Goal: Information Seeking & Learning: Learn about a topic

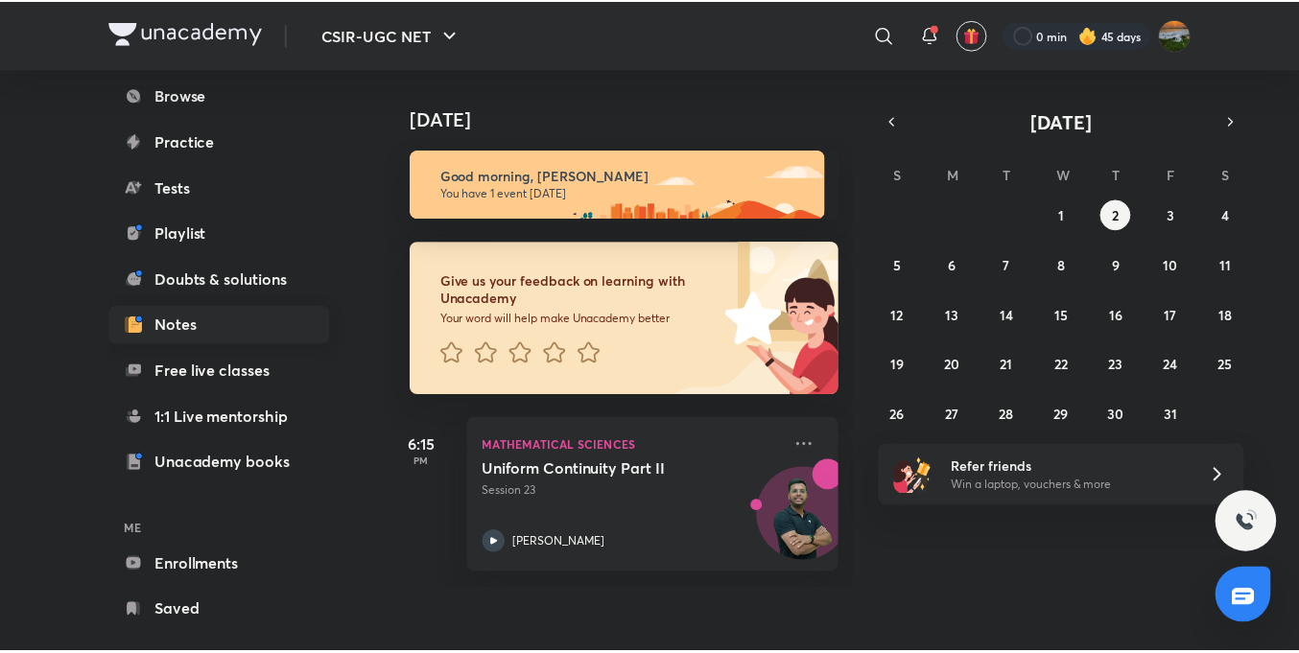
scroll to position [164, 0]
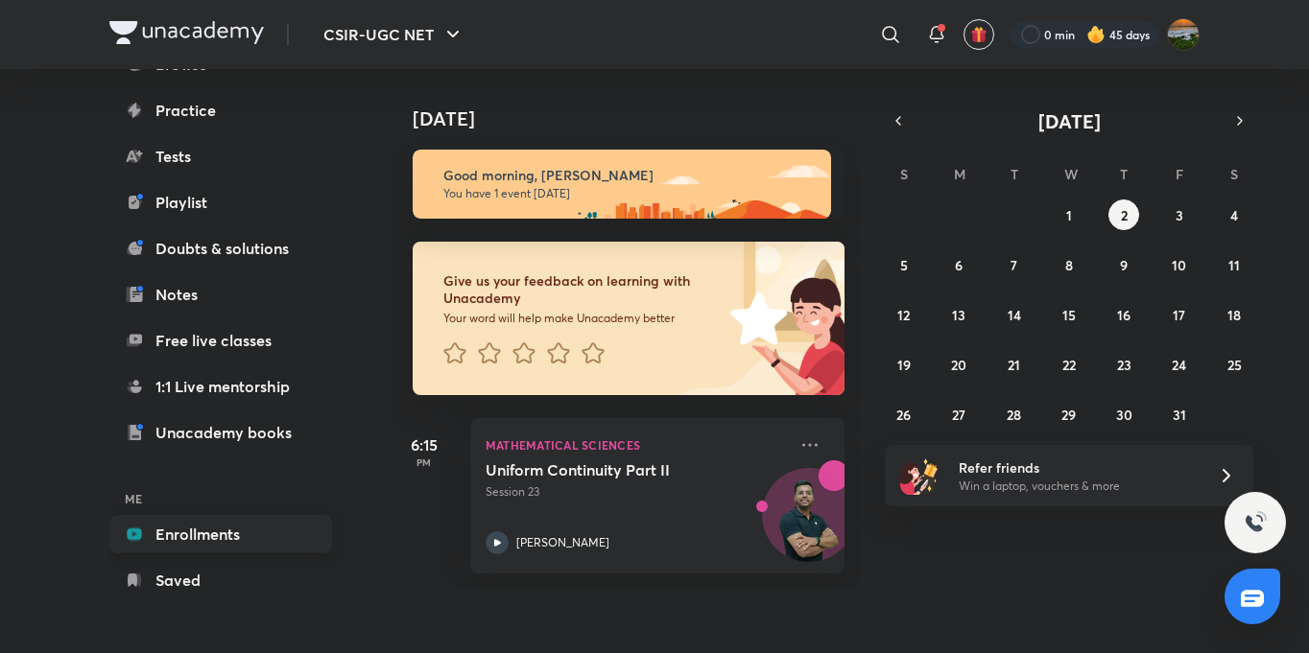
click at [219, 537] on link "Enrollments" at bounding box center [220, 534] width 223 height 38
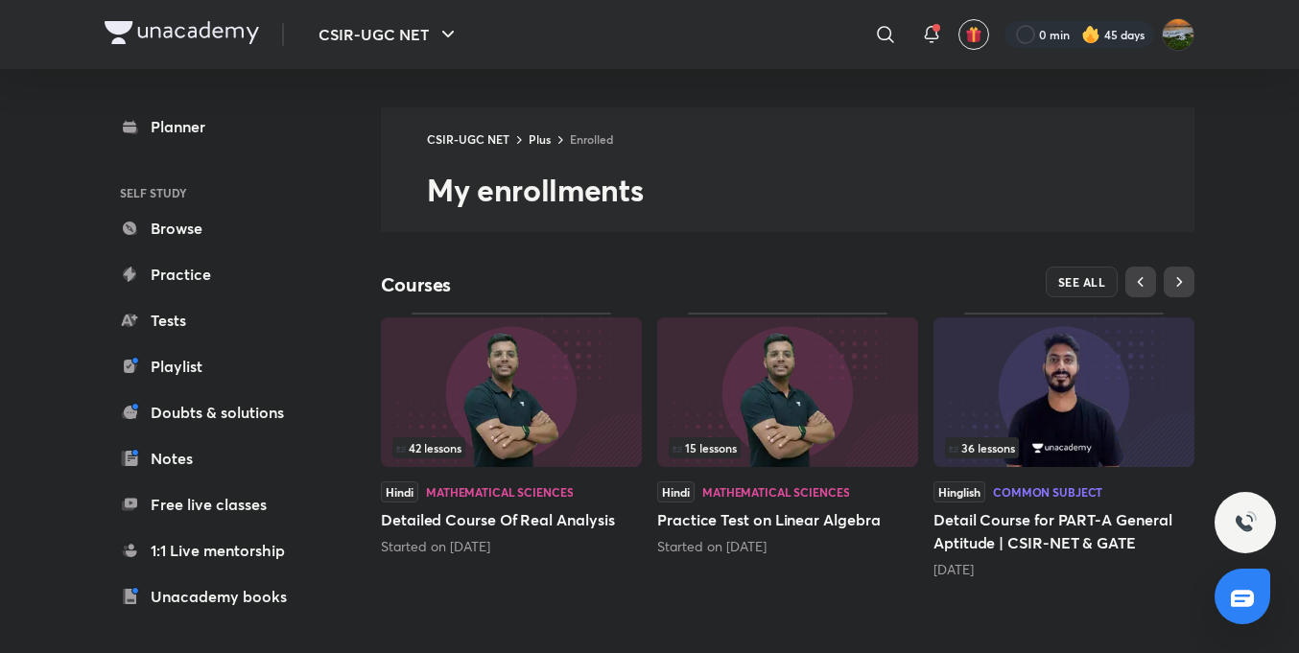
scroll to position [19, 0]
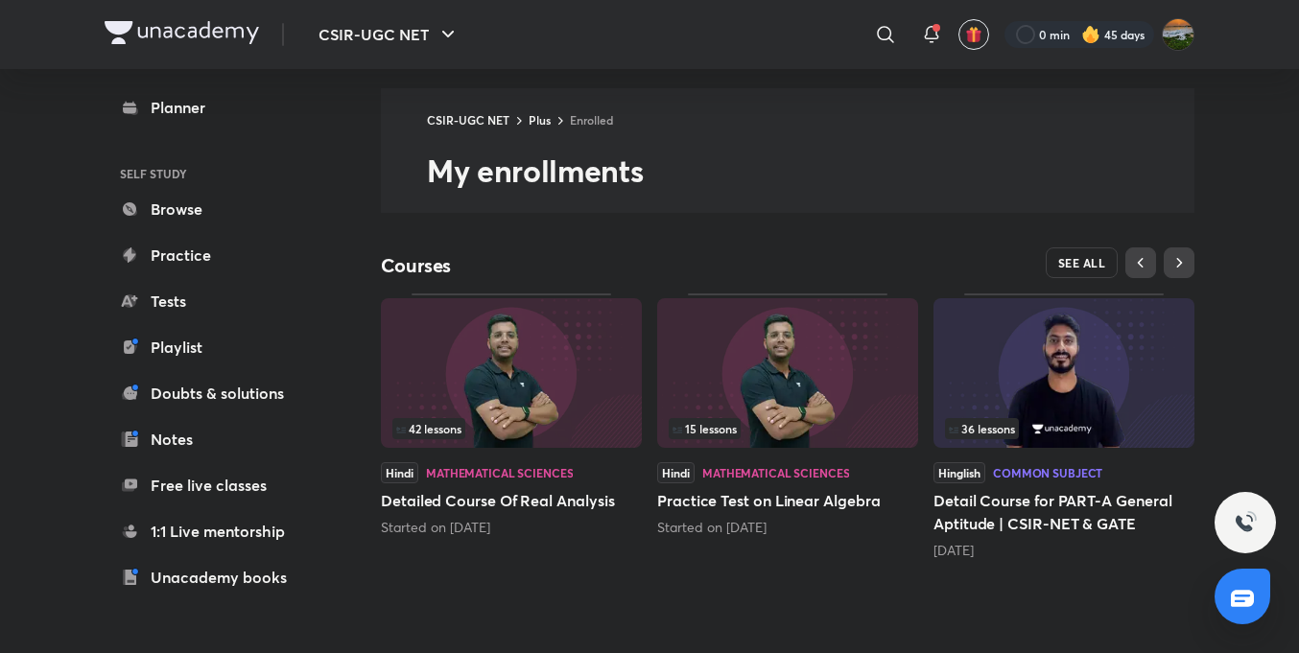
click at [1074, 256] on span "SEE ALL" at bounding box center [1082, 262] width 48 height 13
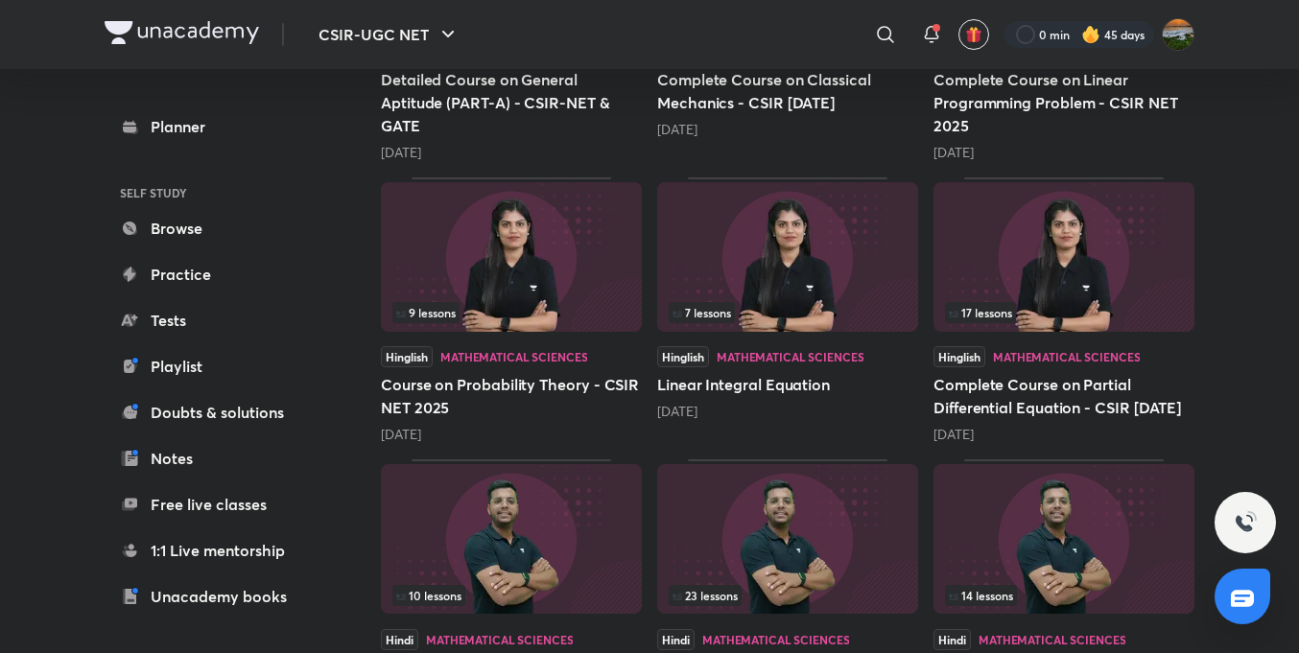
scroll to position [1648, 0]
click at [754, 391] on h5 "Linear Integral Equation" at bounding box center [787, 385] width 261 height 23
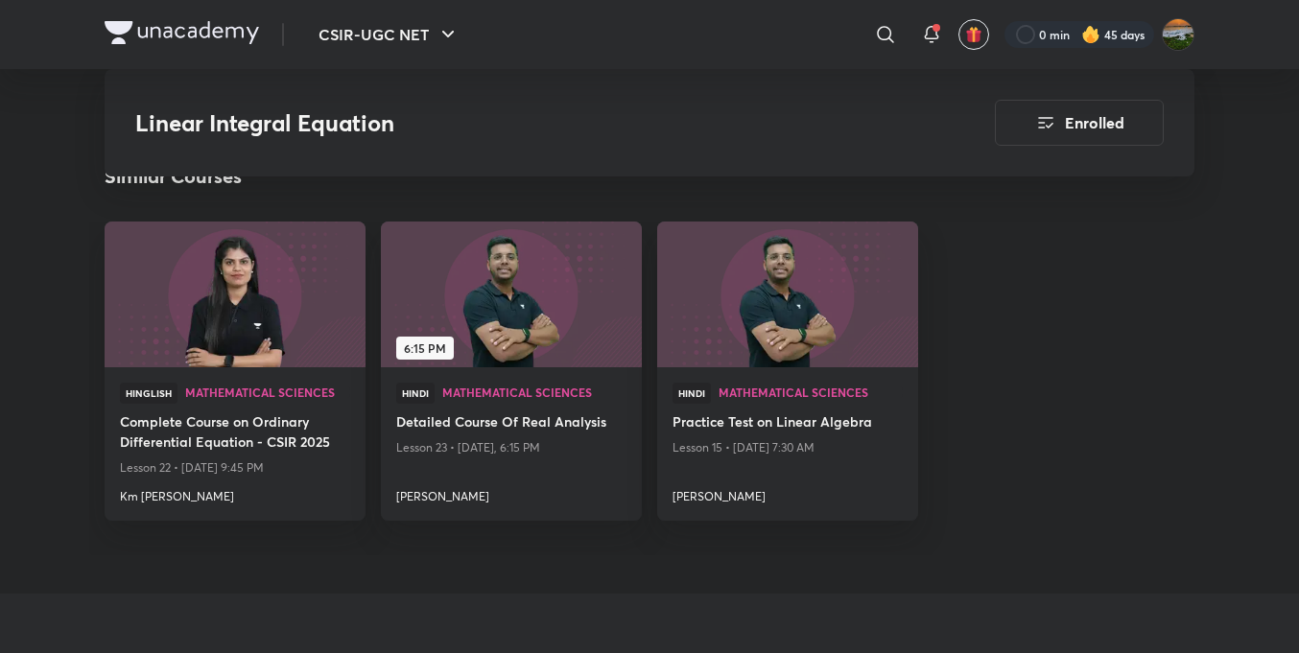
scroll to position [1998, 0]
click at [575, 436] on h4 "Detailed Course Of Real Analysis" at bounding box center [511, 425] width 230 height 24
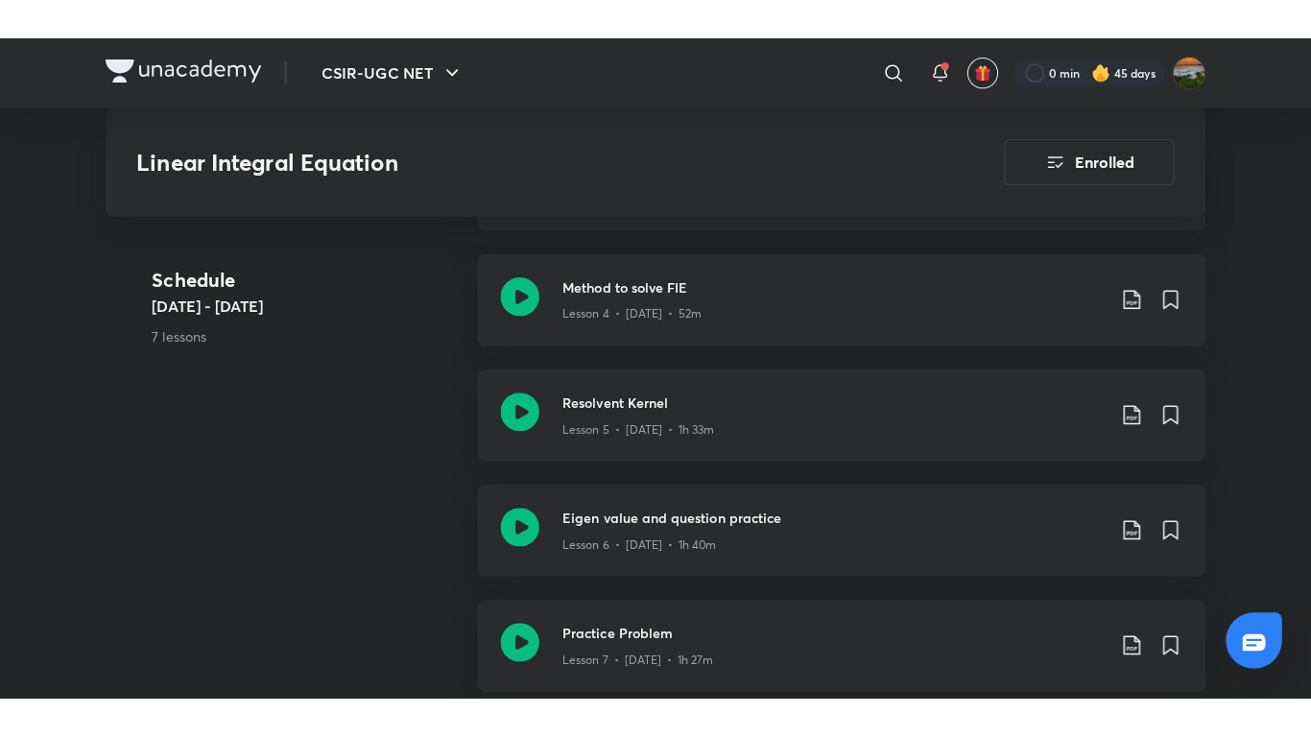
scroll to position [1324, 0]
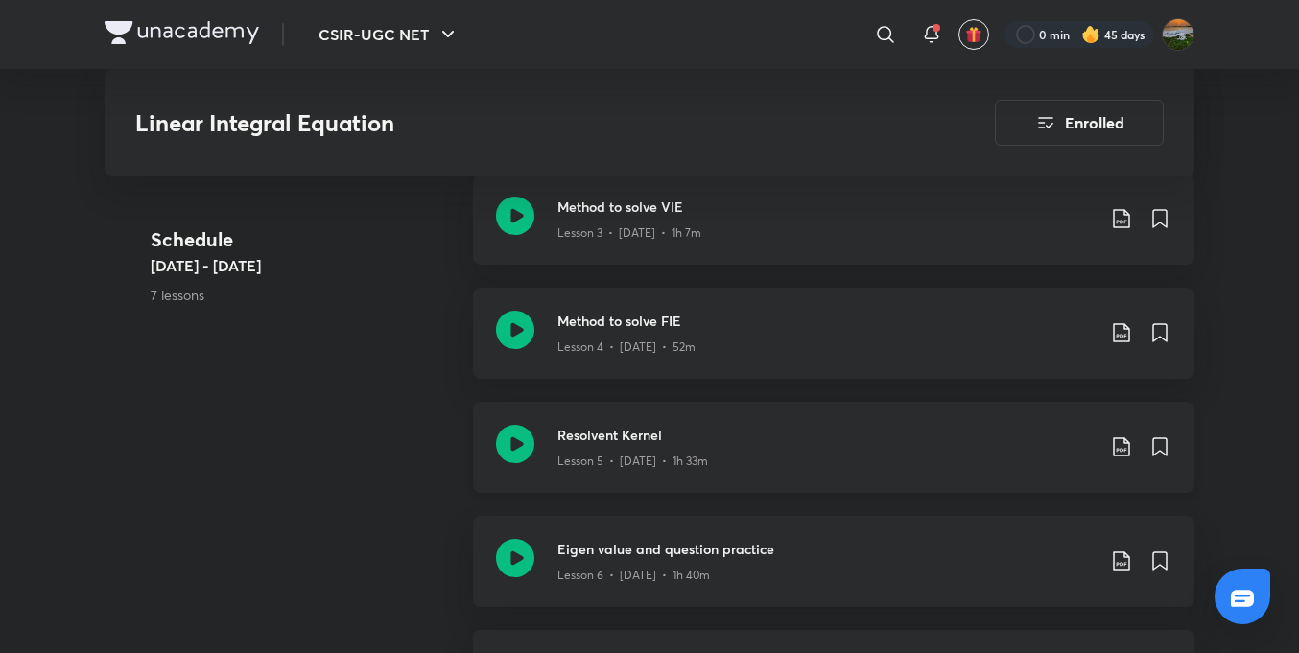
click at [727, 470] on div "Lesson 5 • [DATE] • 1h 33m" at bounding box center [825, 457] width 537 height 25
